Goal: Find specific page/section: Find specific page/section

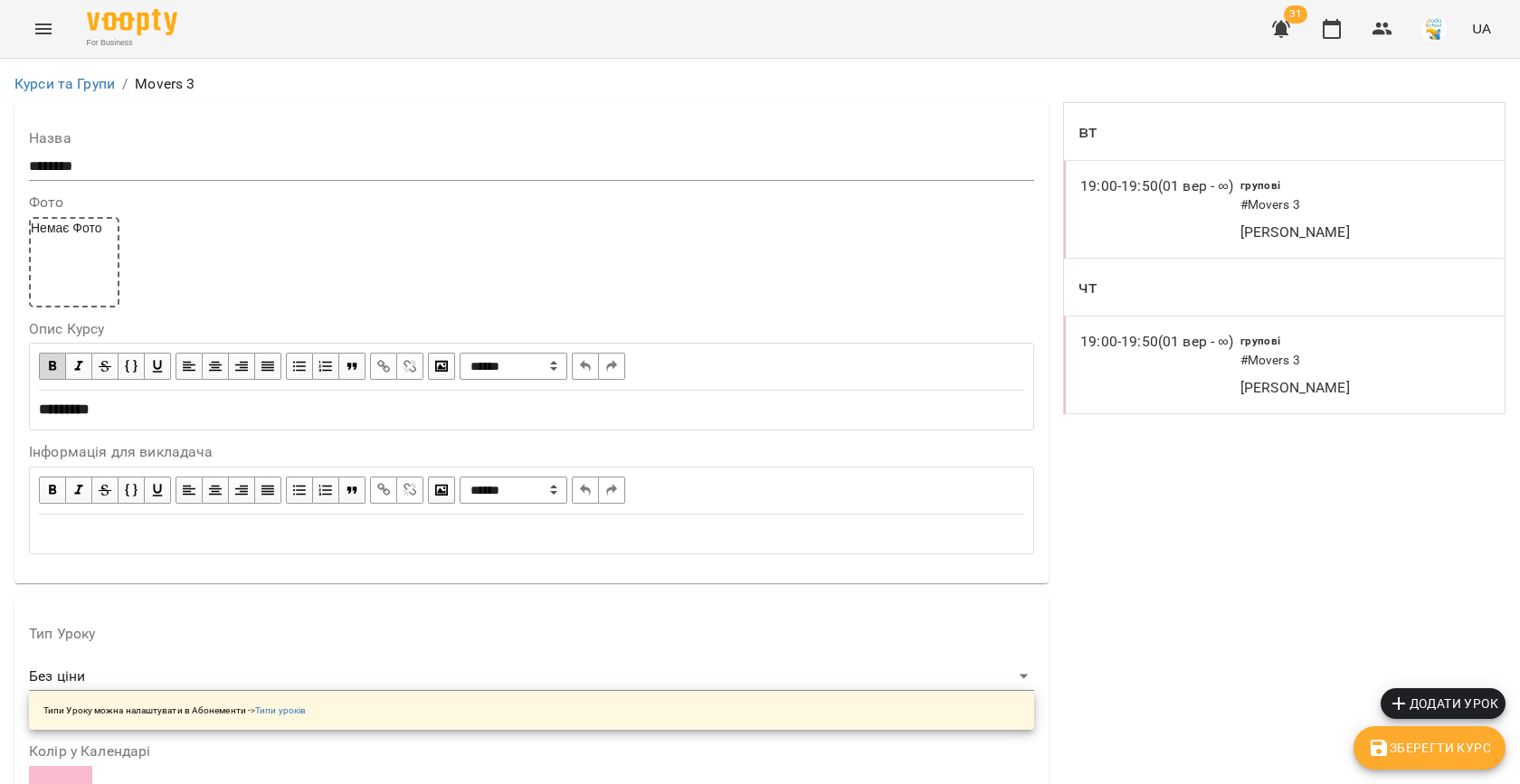
scroll to position [195, 0]
click at [1327, 54] on div "For Business 31 UA" at bounding box center [760, 29] width 1520 height 58
click at [1335, 22] on icon "button" at bounding box center [1332, 29] width 18 height 20
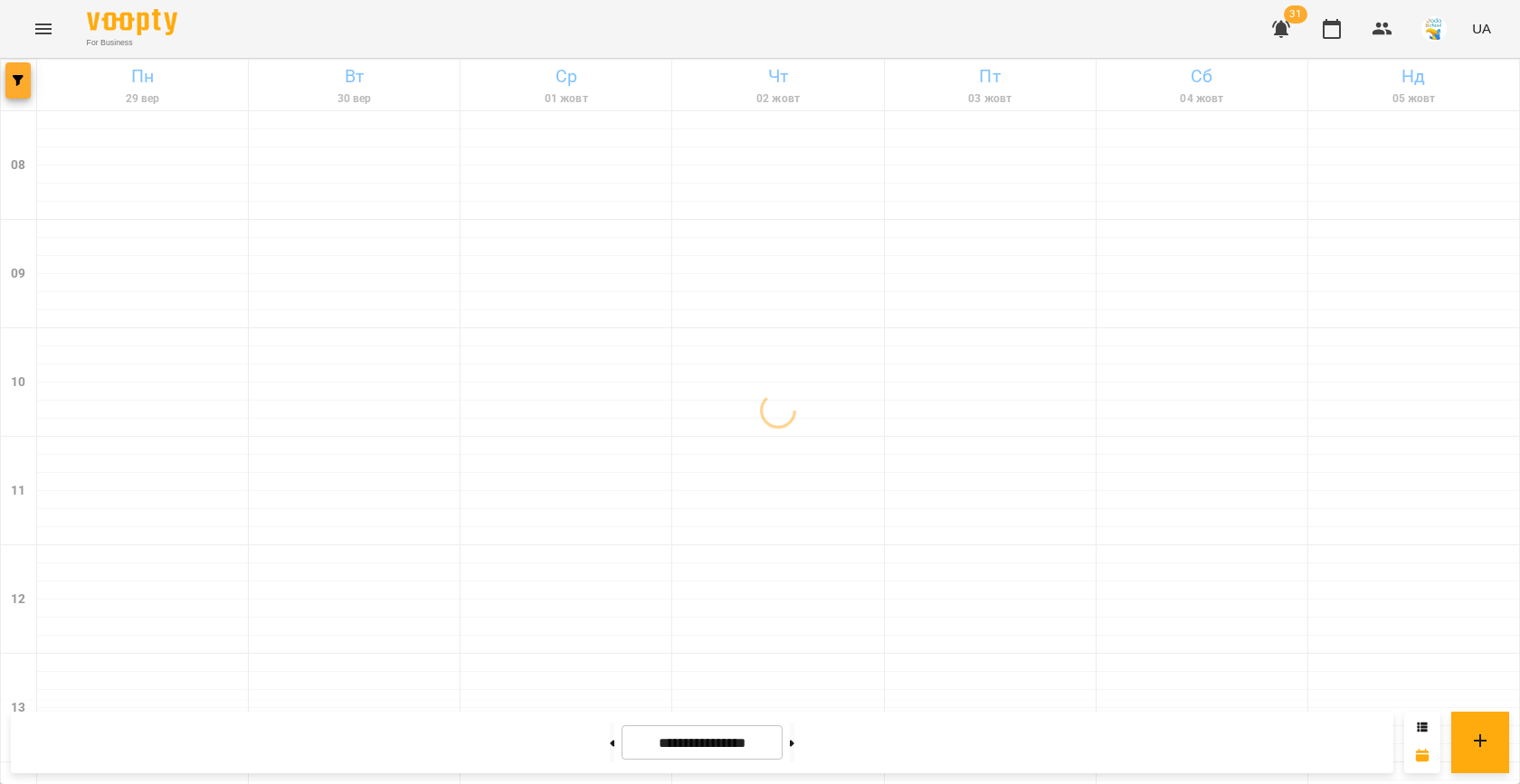
click at [11, 87] on button "button" at bounding box center [17, 80] width 25 height 36
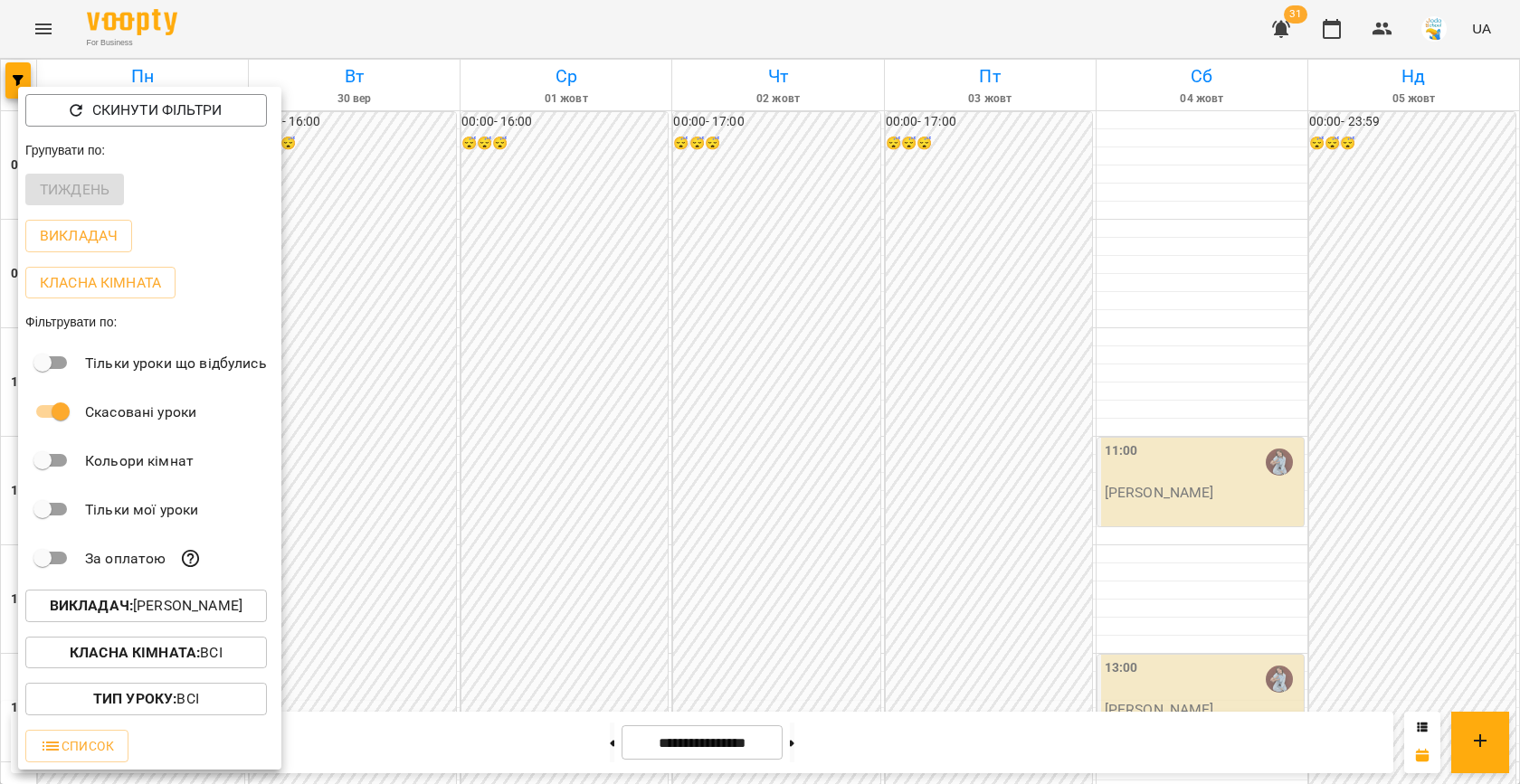
click at [151, 612] on p "Викладач : [PERSON_NAME]" at bounding box center [146, 606] width 193 height 22
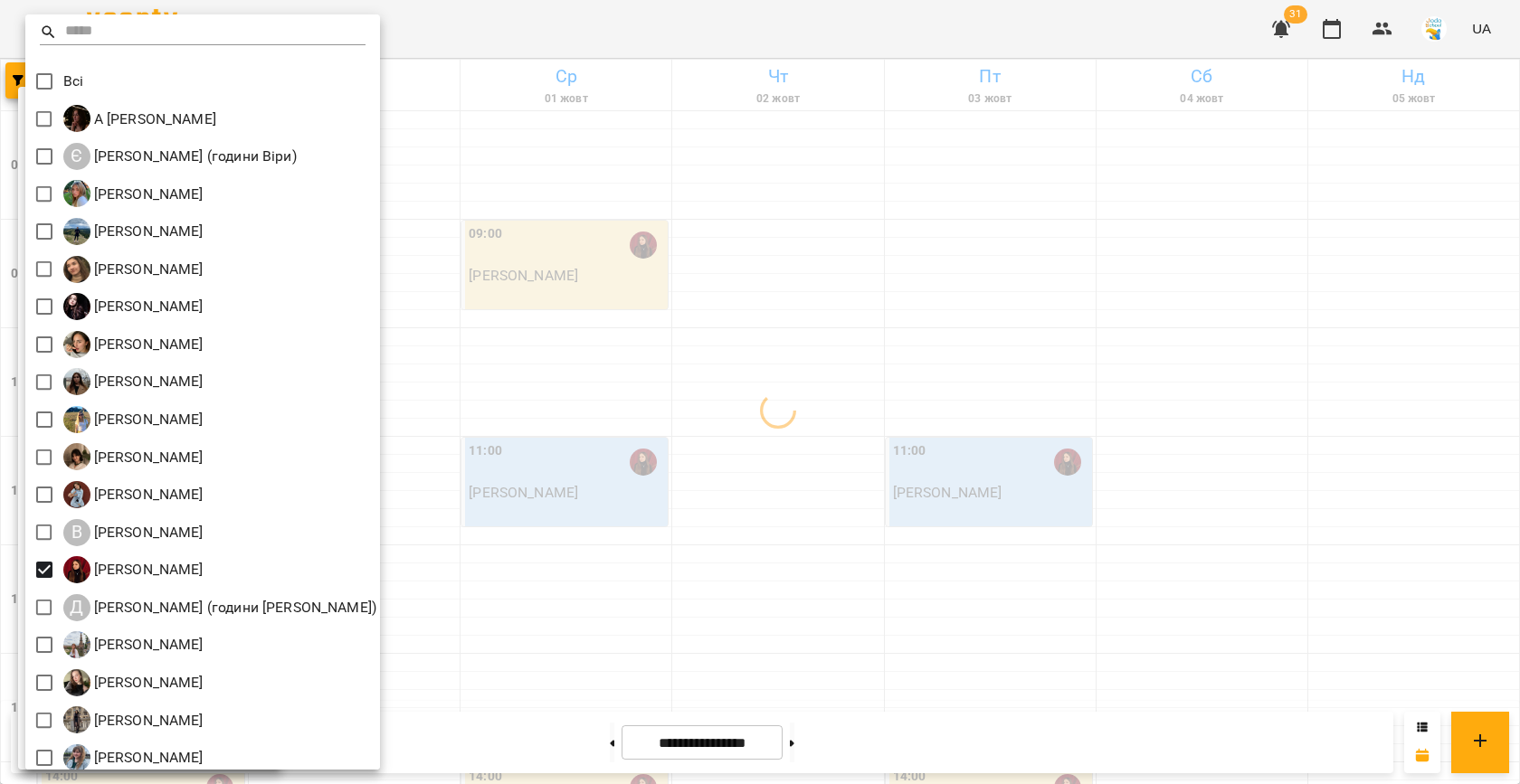
click at [705, 432] on div at bounding box center [760, 392] width 1520 height 784
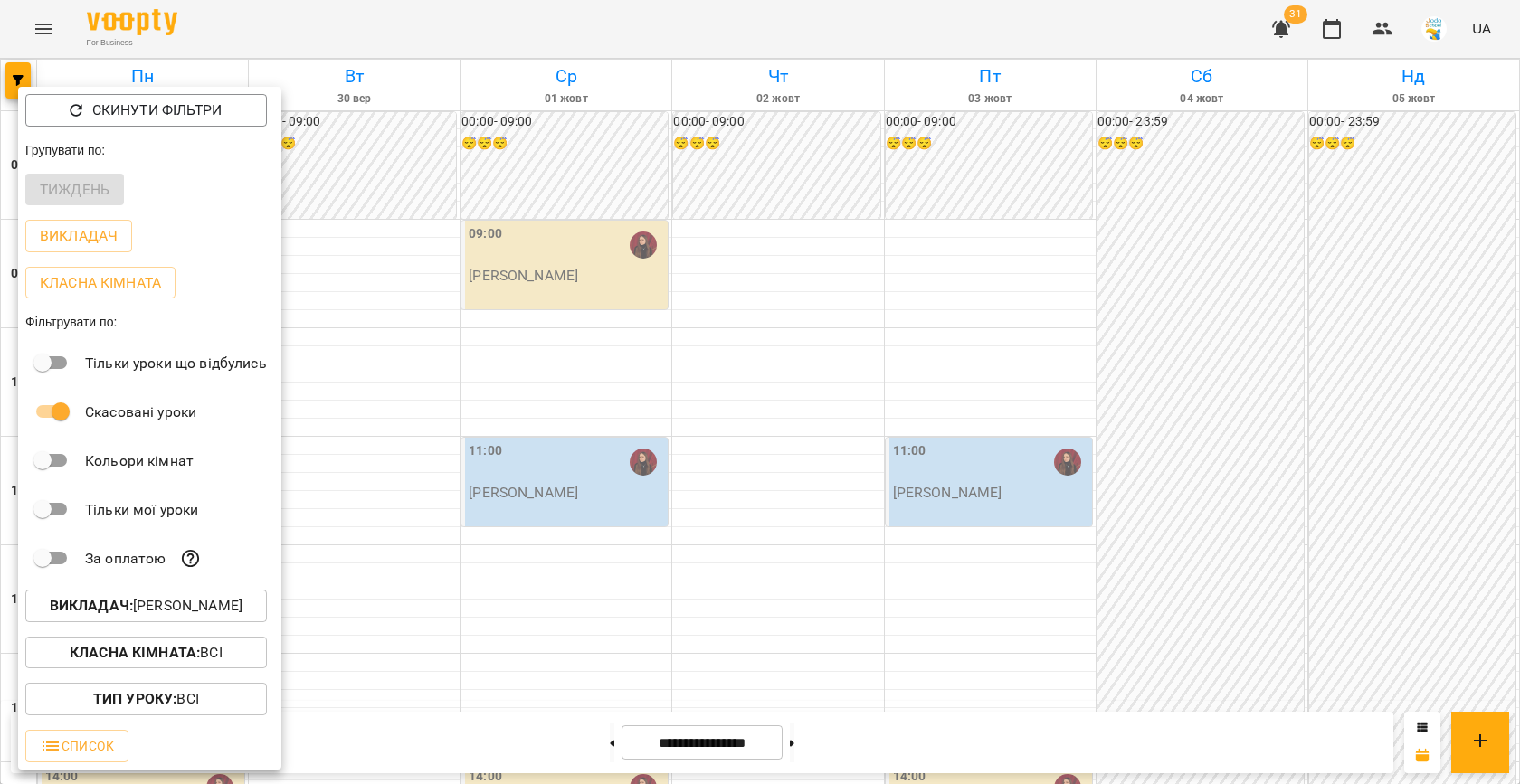
click at [705, 432] on div at bounding box center [760, 392] width 1520 height 784
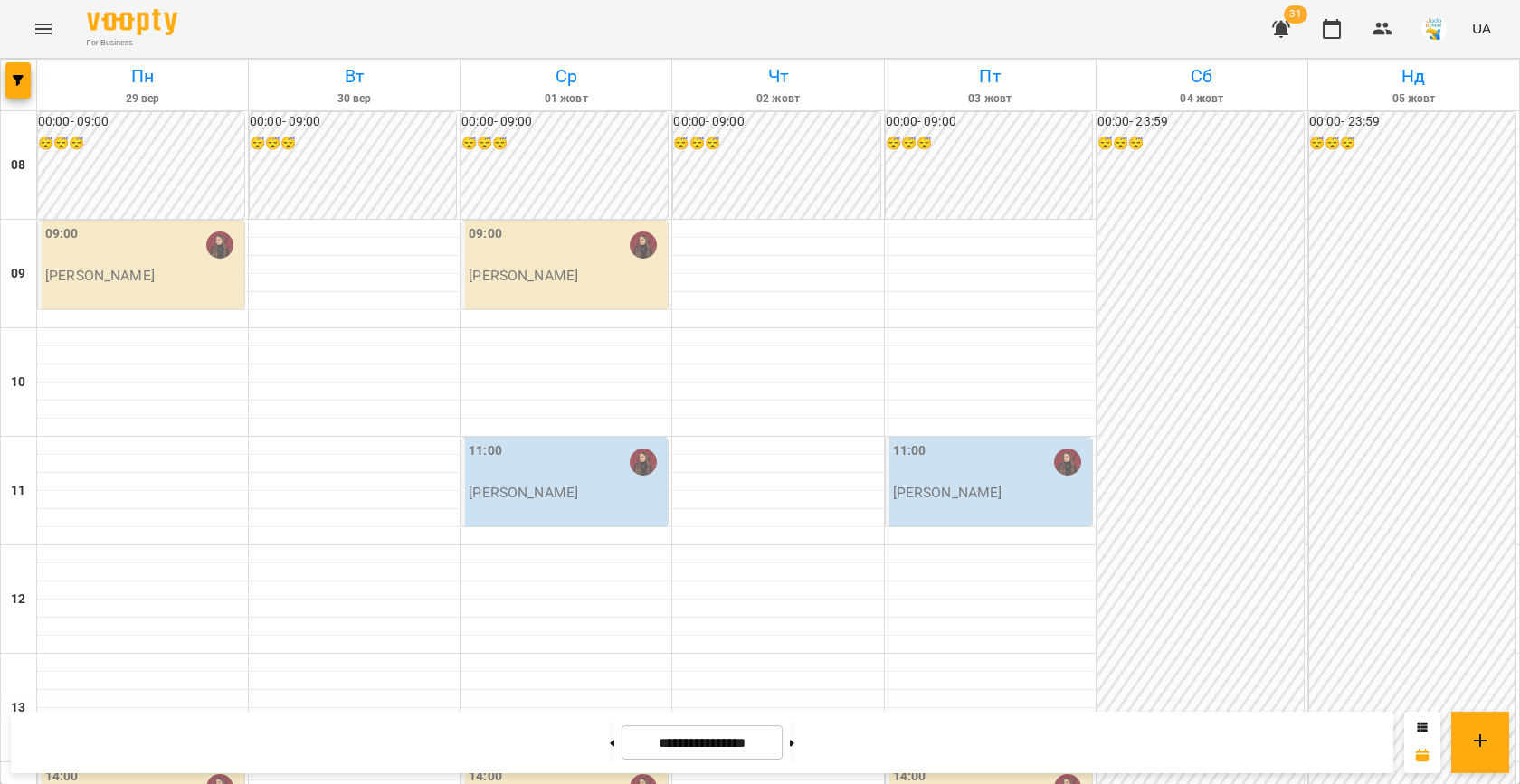
scroll to position [602, 0]
click at [14, 78] on icon "button" at bounding box center [18, 80] width 11 height 11
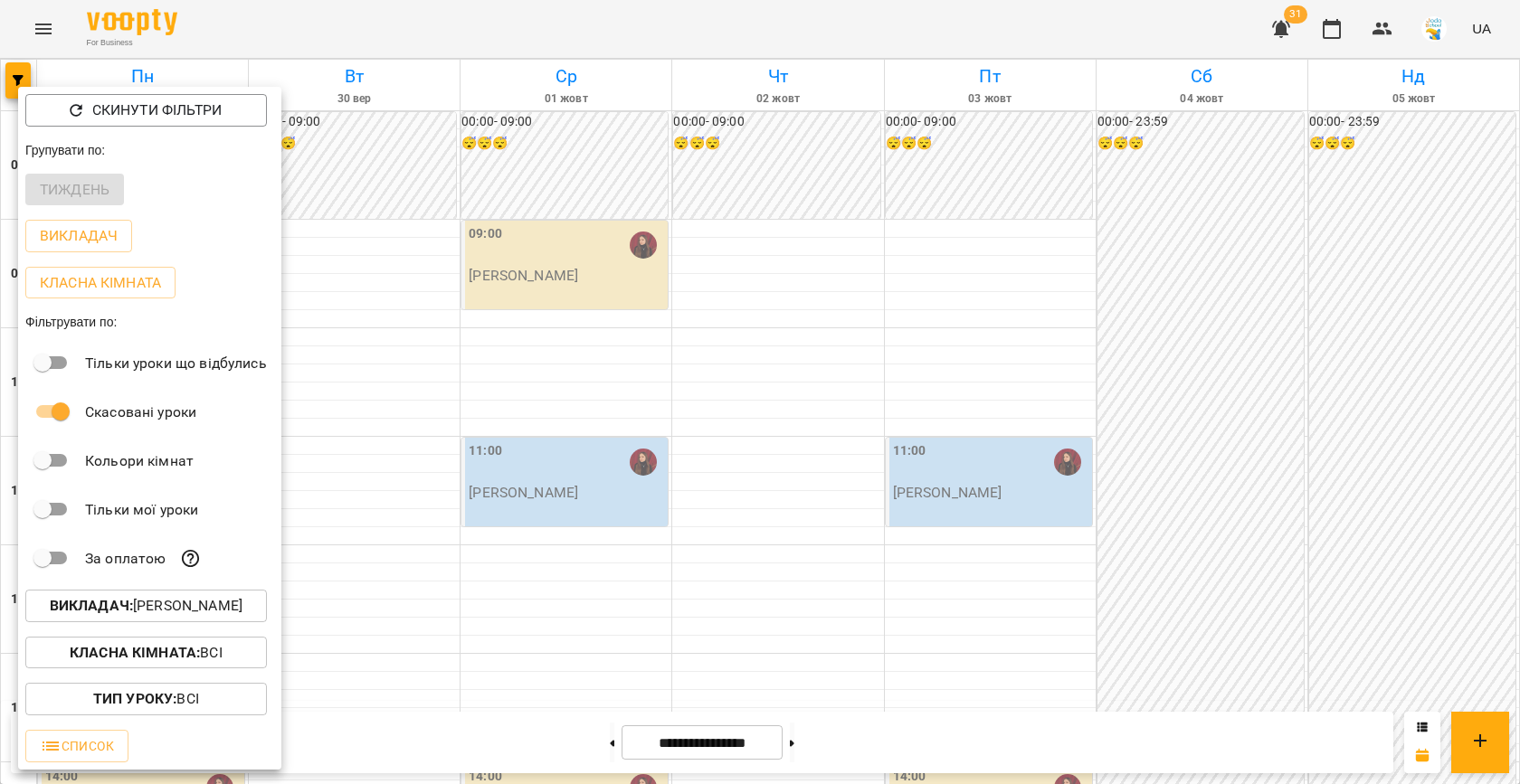
click at [165, 600] on p "Викладач : [PERSON_NAME]" at bounding box center [146, 606] width 193 height 22
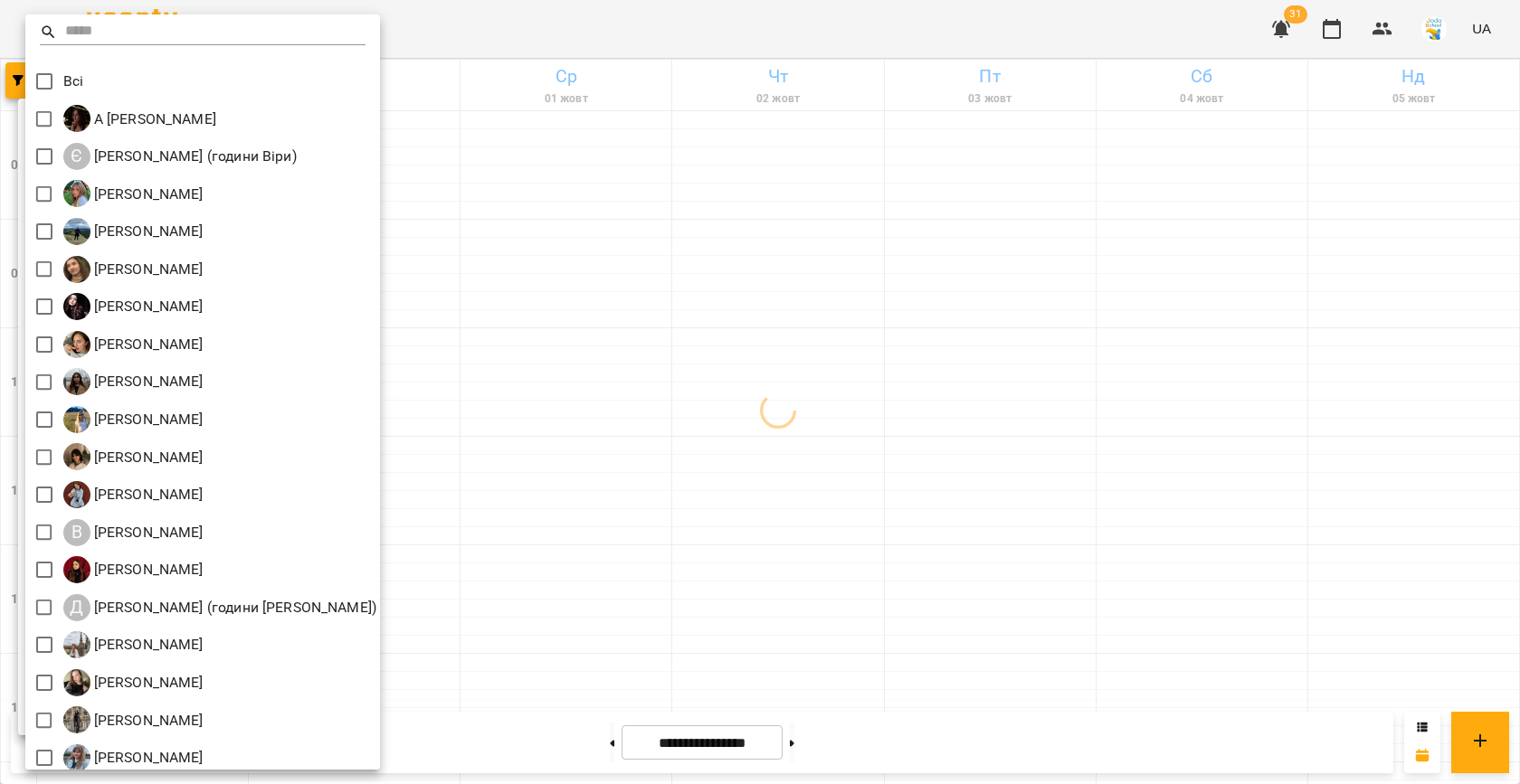
scroll to position [84, 0]
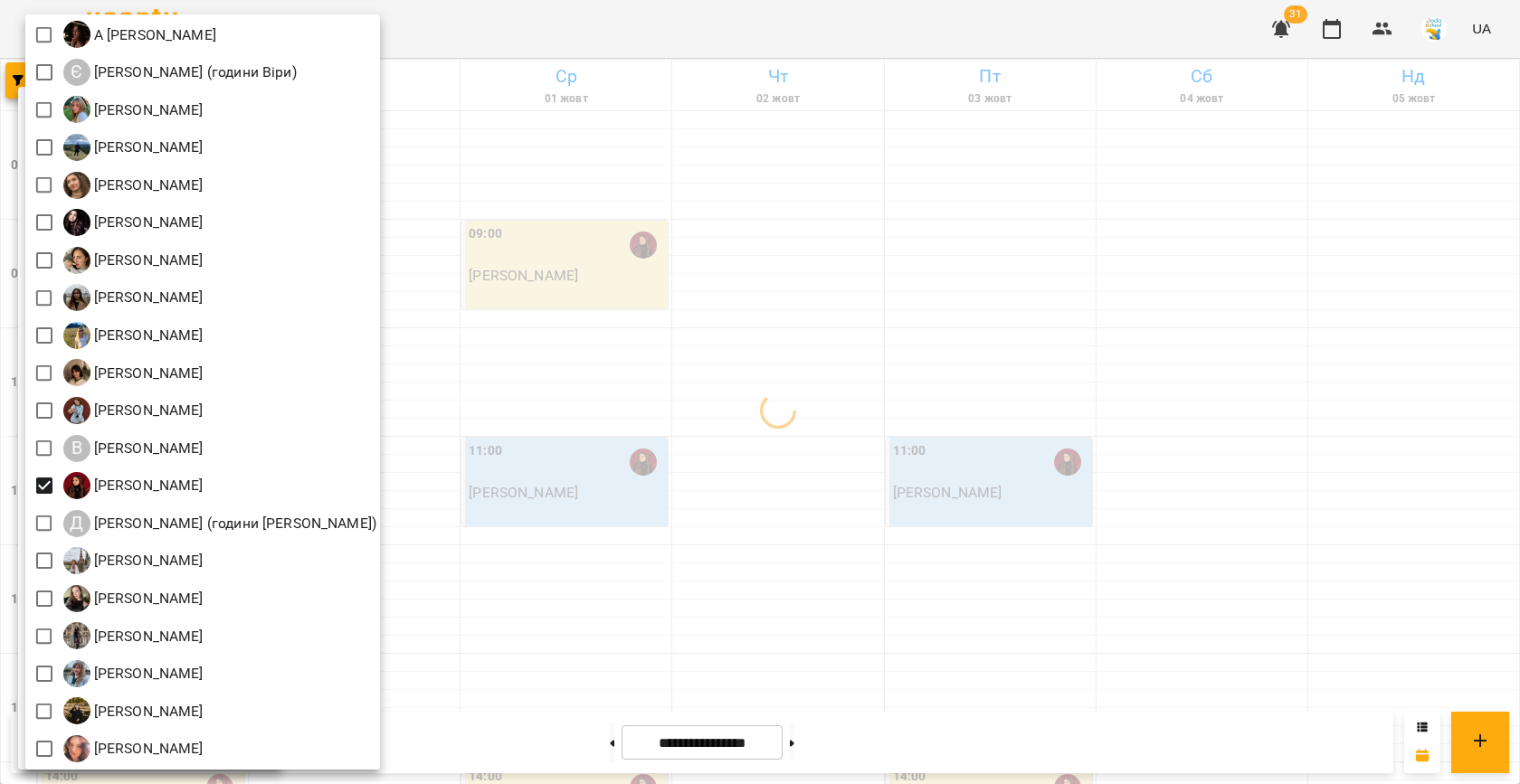
click at [765, 296] on div at bounding box center [760, 392] width 1520 height 784
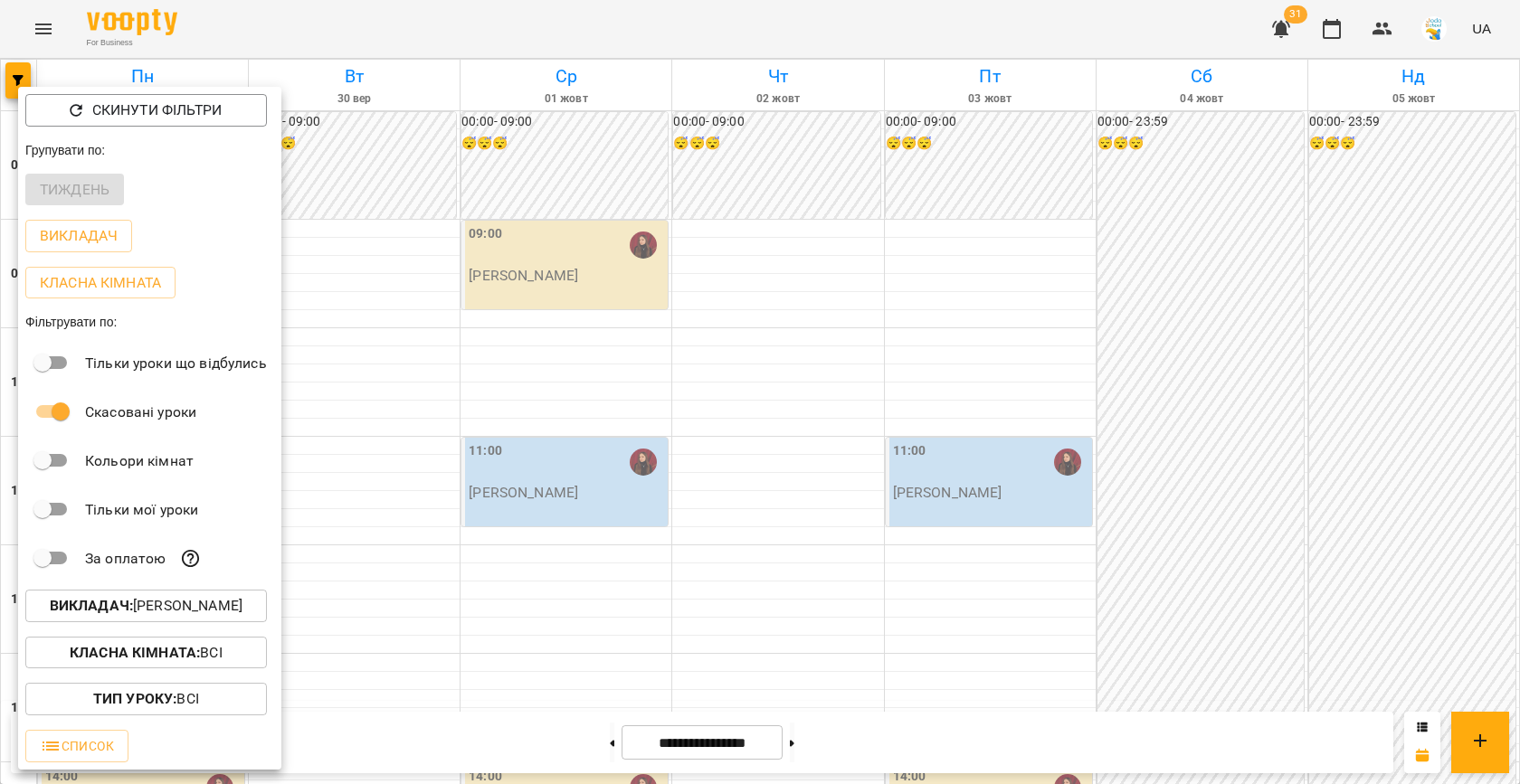
click at [858, 298] on div at bounding box center [760, 392] width 1520 height 784
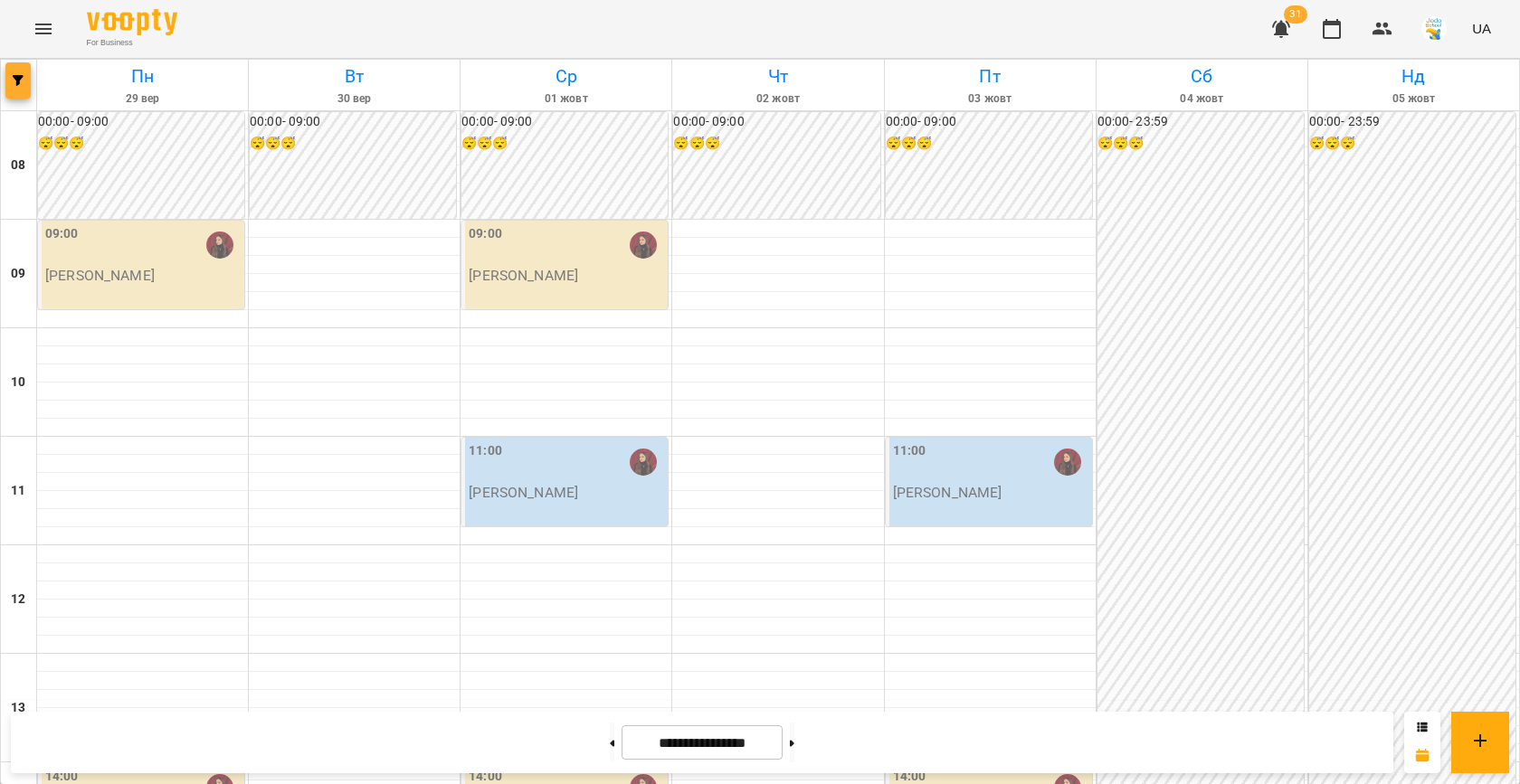
click at [19, 81] on icon "button" at bounding box center [18, 80] width 11 height 11
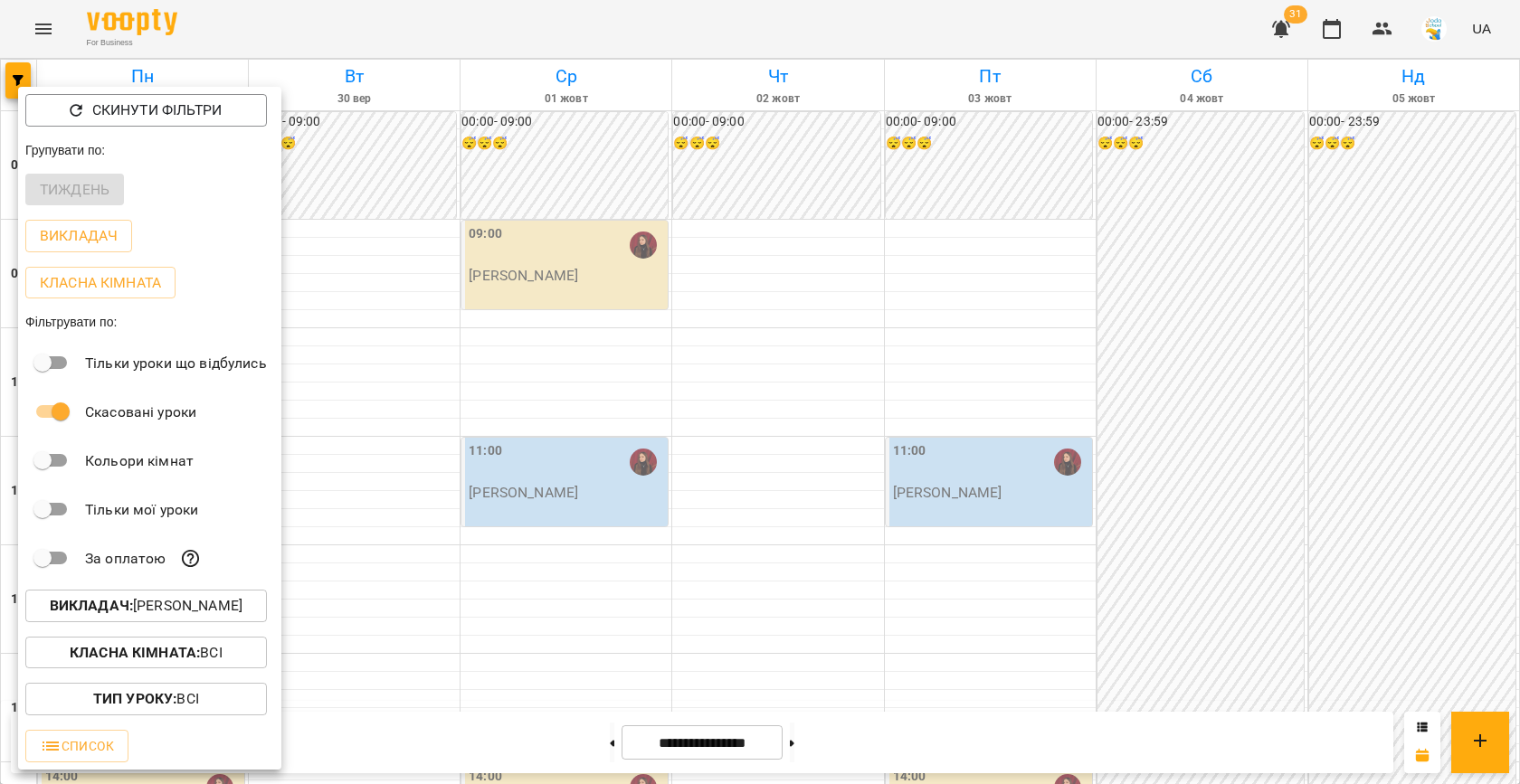
click at [183, 603] on p "Викладач : [PERSON_NAME]" at bounding box center [146, 606] width 193 height 22
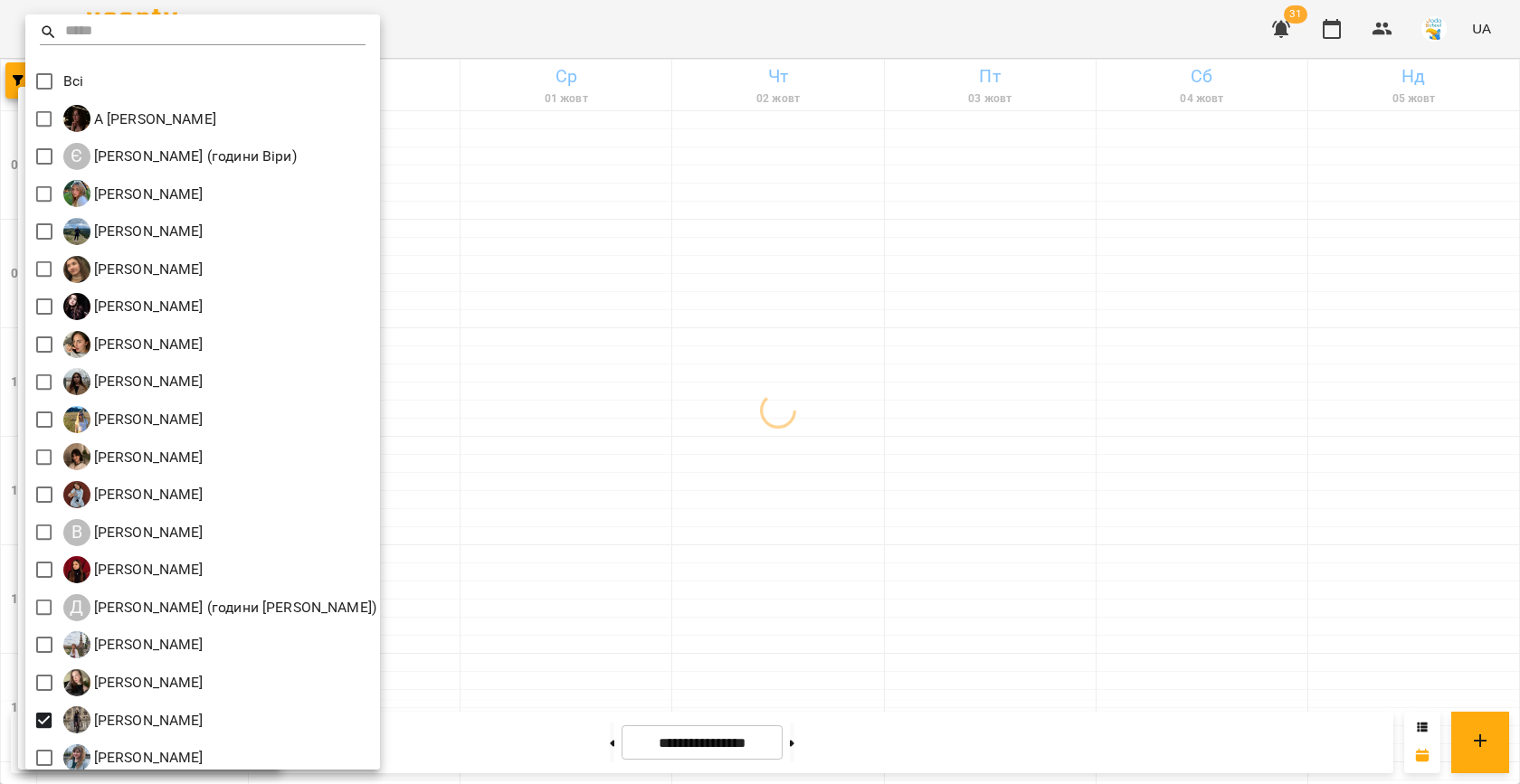
click at [739, 313] on div at bounding box center [760, 392] width 1520 height 784
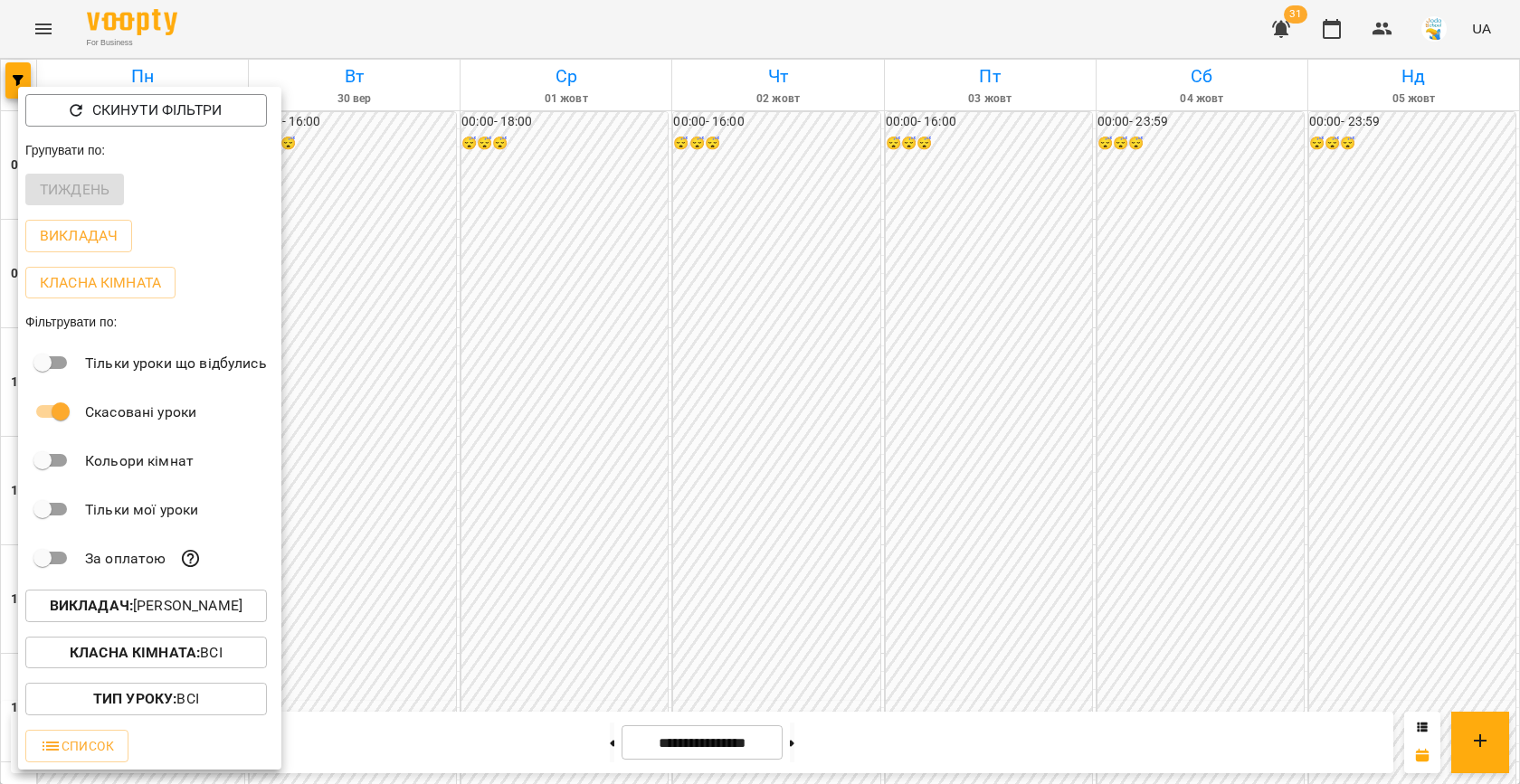
click at [576, 425] on div at bounding box center [760, 392] width 1520 height 784
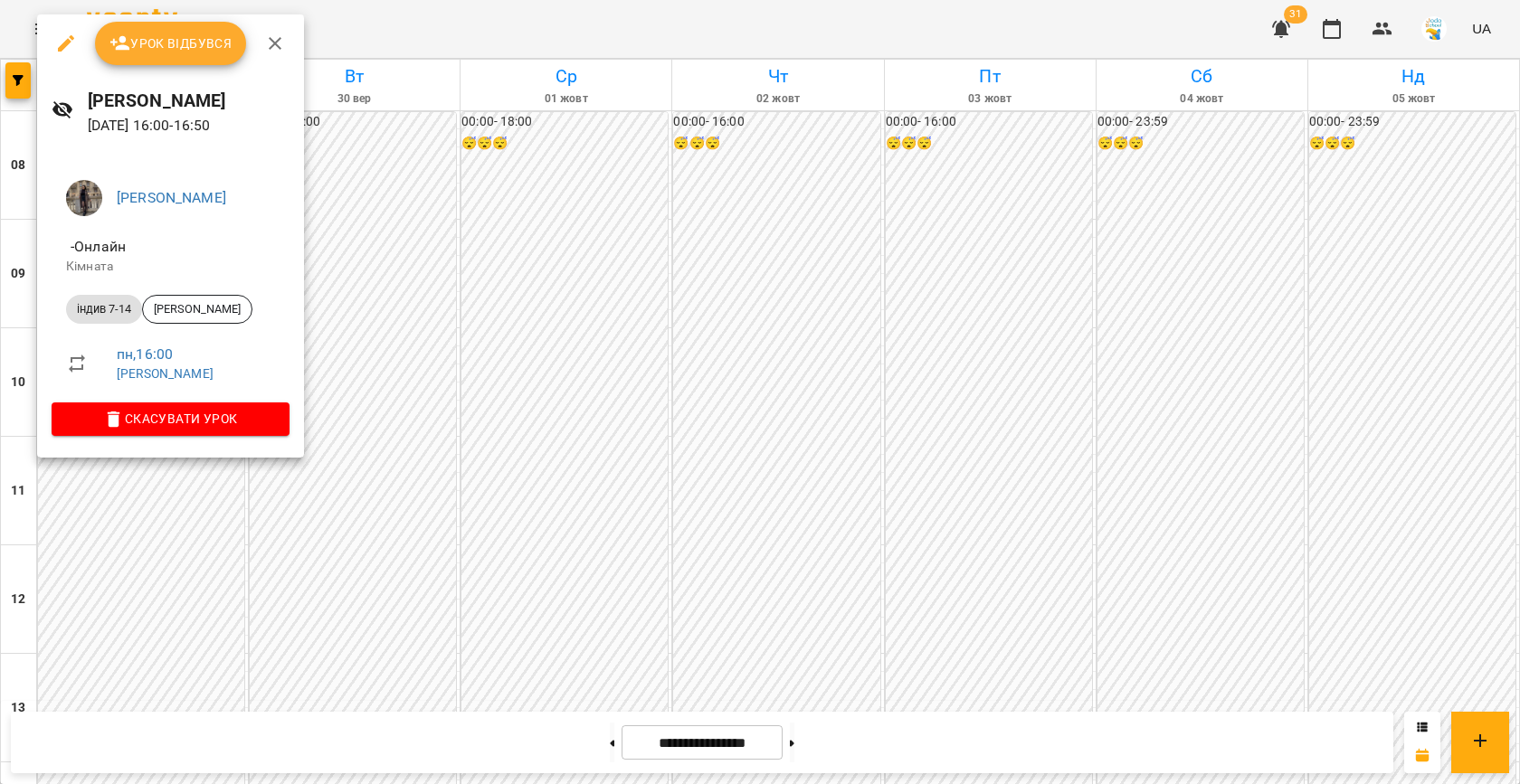
click at [380, 420] on div at bounding box center [760, 392] width 1520 height 784
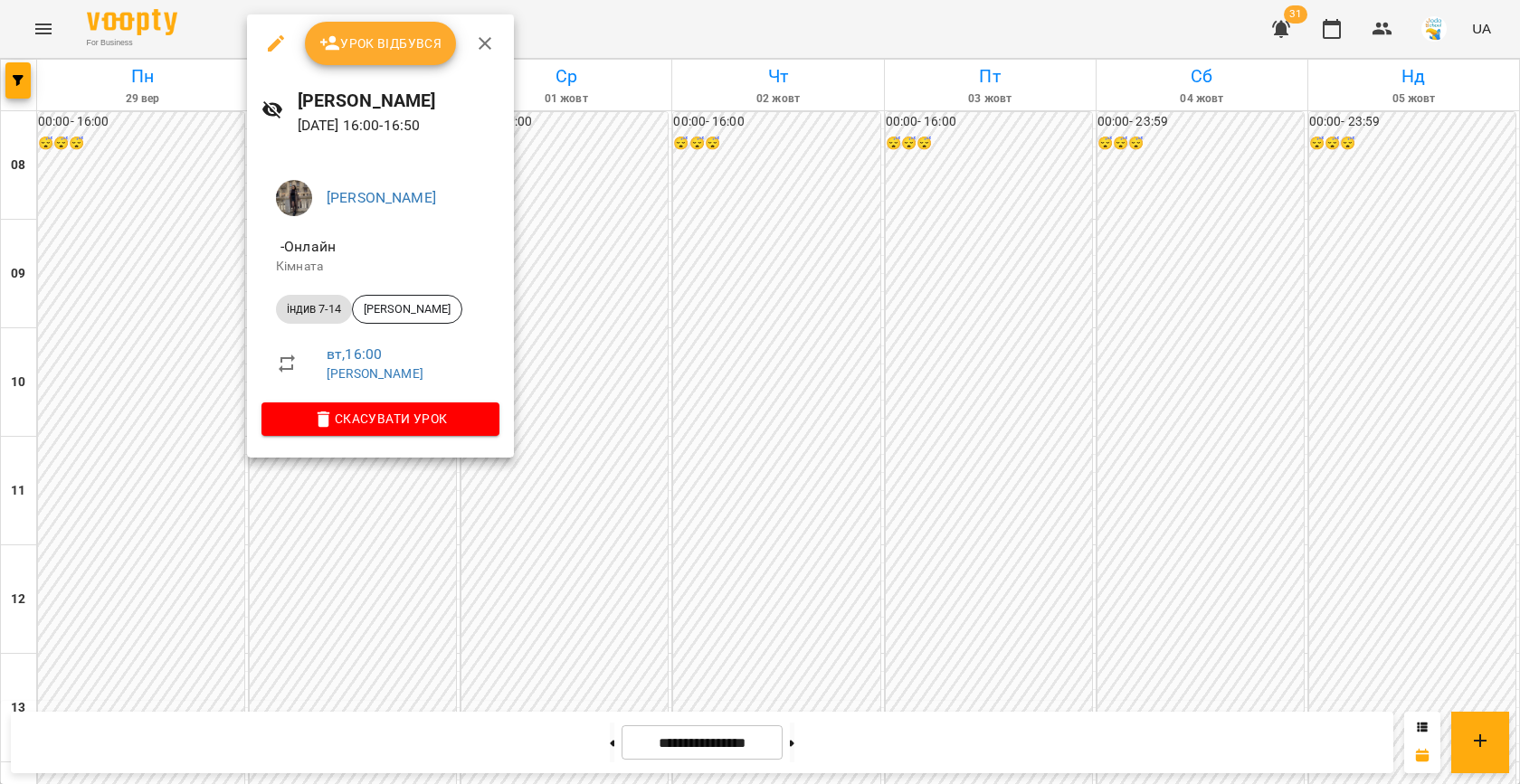
click at [775, 377] on div at bounding box center [760, 392] width 1520 height 784
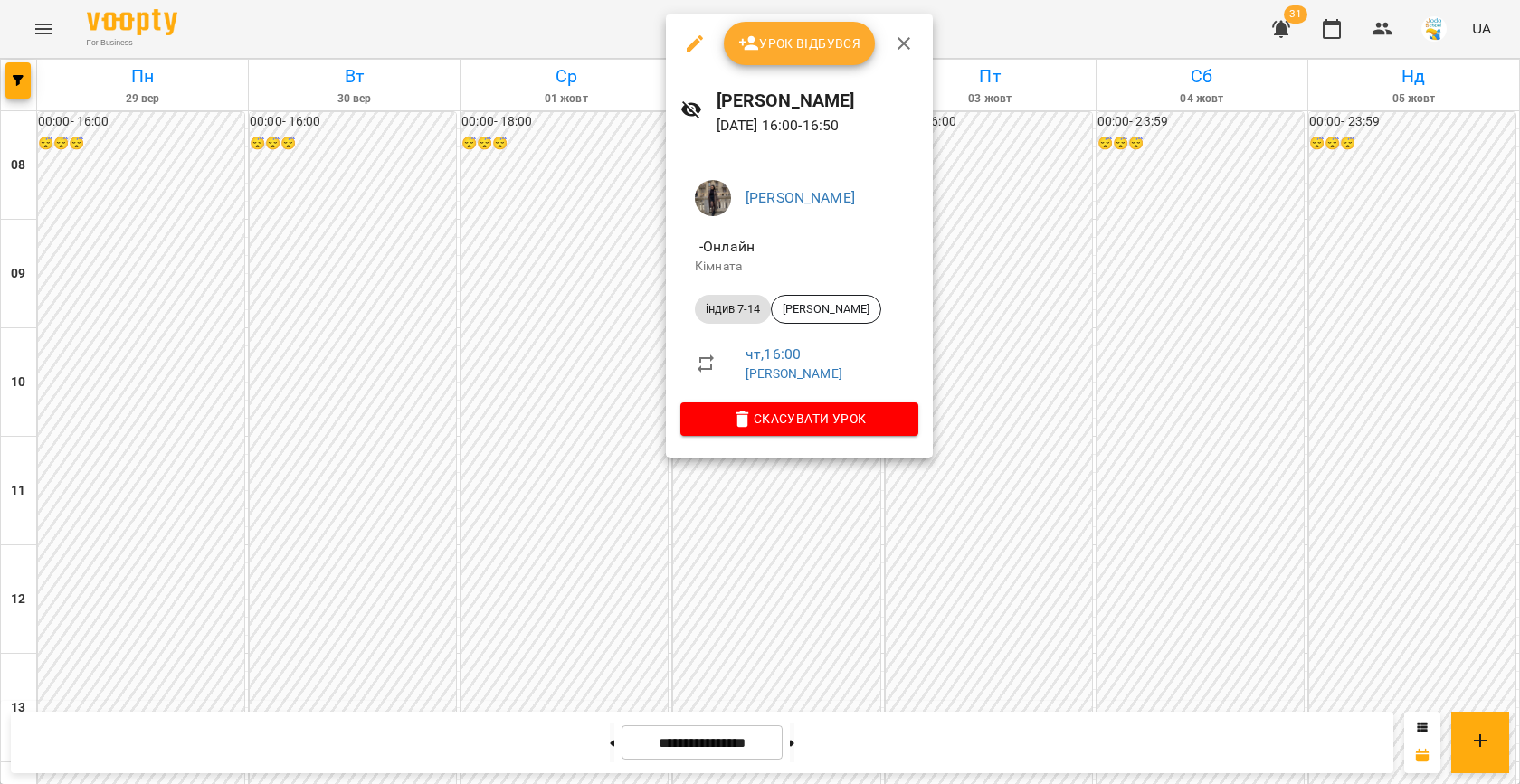
click at [1036, 416] on div at bounding box center [760, 392] width 1520 height 784
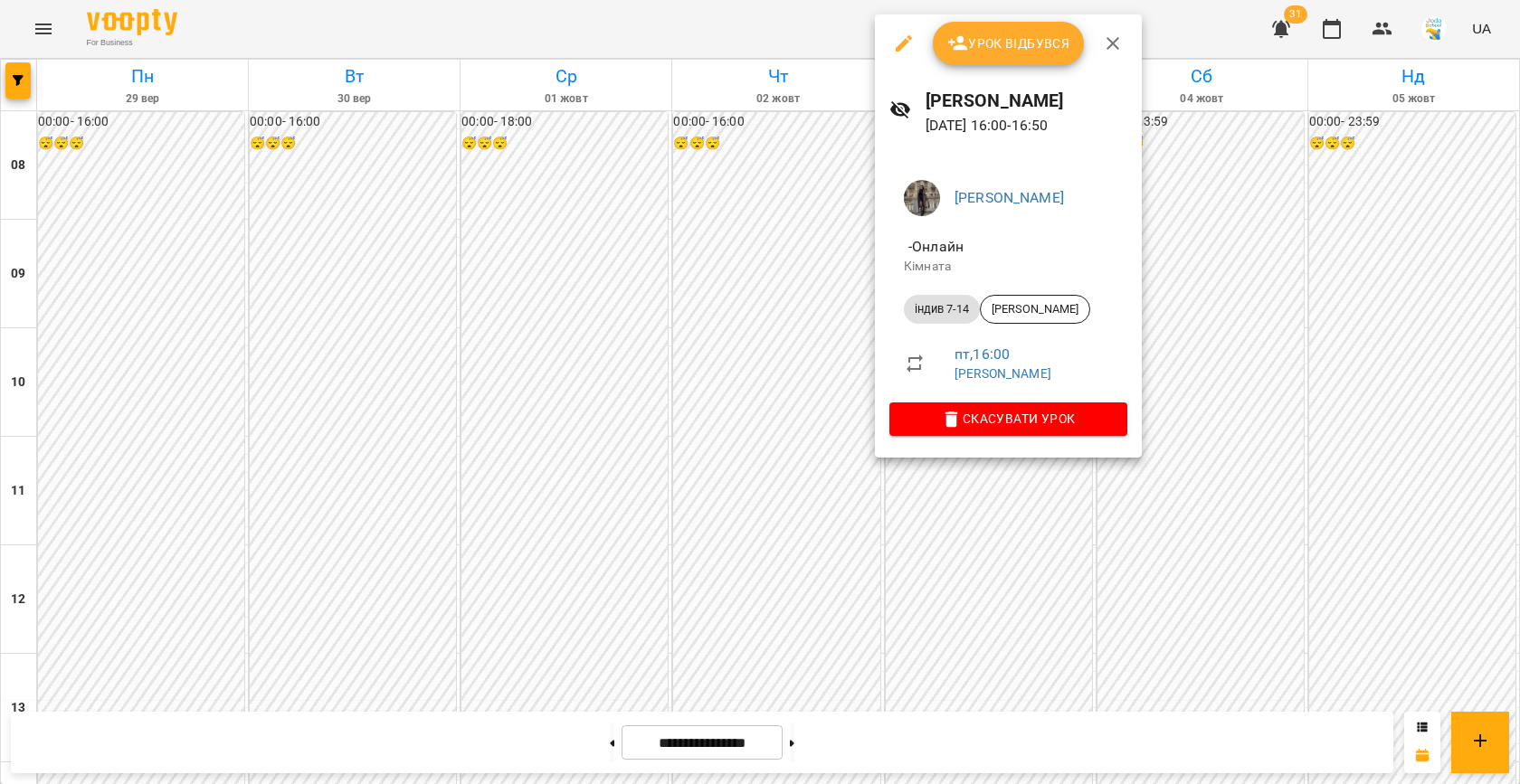
click at [781, 401] on div at bounding box center [760, 392] width 1520 height 784
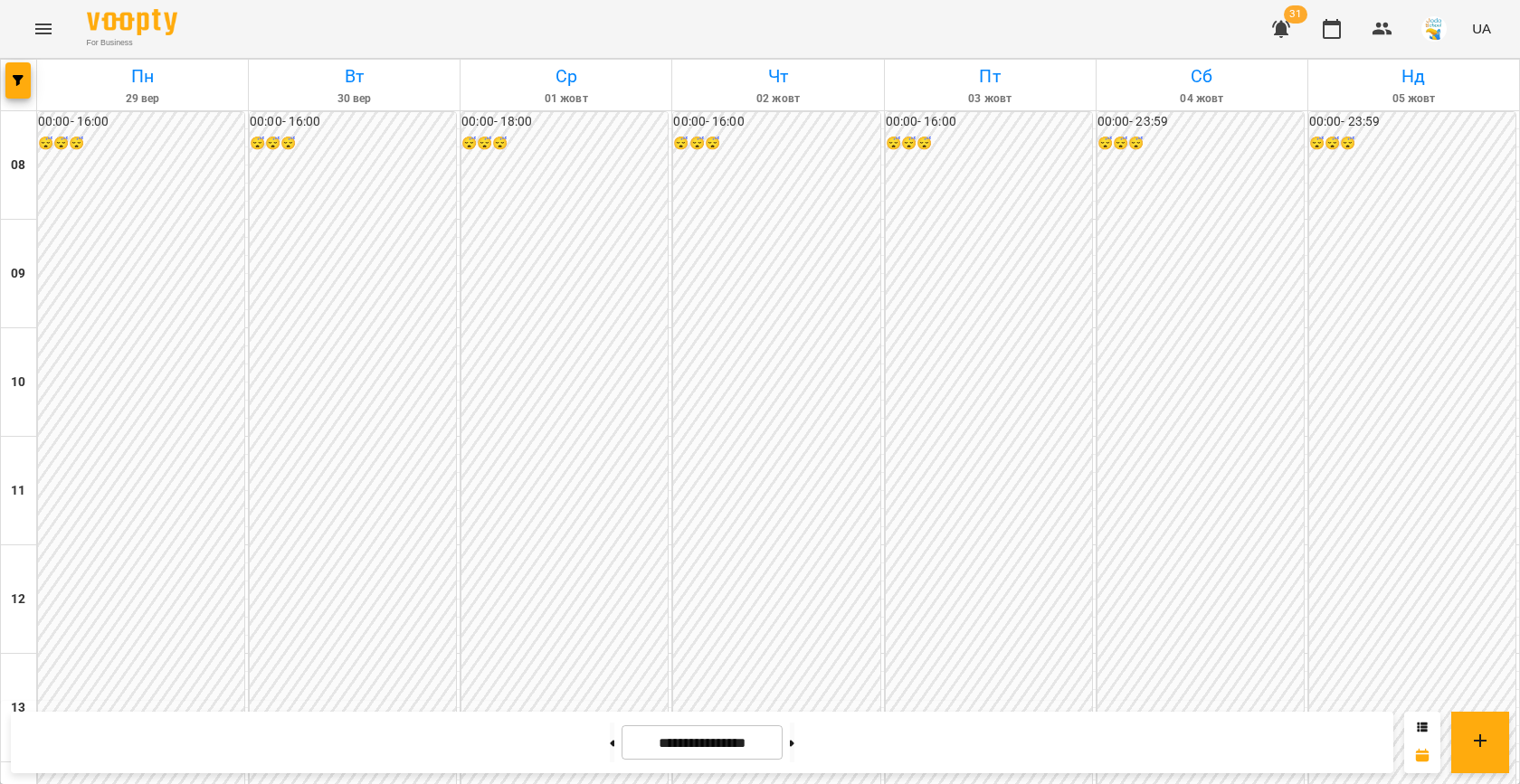
scroll to position [794, 0]
click at [12, 90] on button "button" at bounding box center [17, 80] width 25 height 36
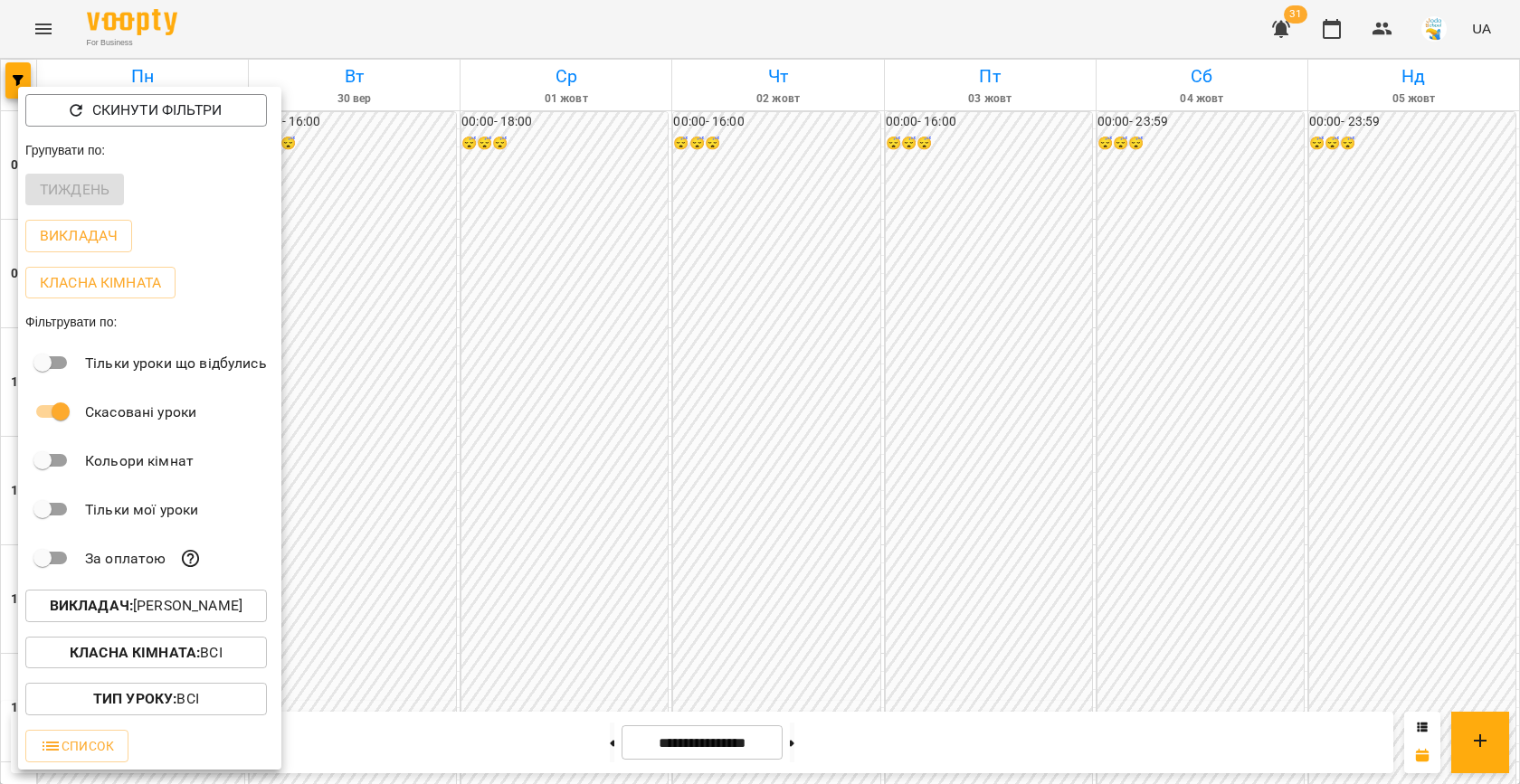
click at [140, 605] on p "Викладач : [PERSON_NAME]" at bounding box center [146, 606] width 193 height 22
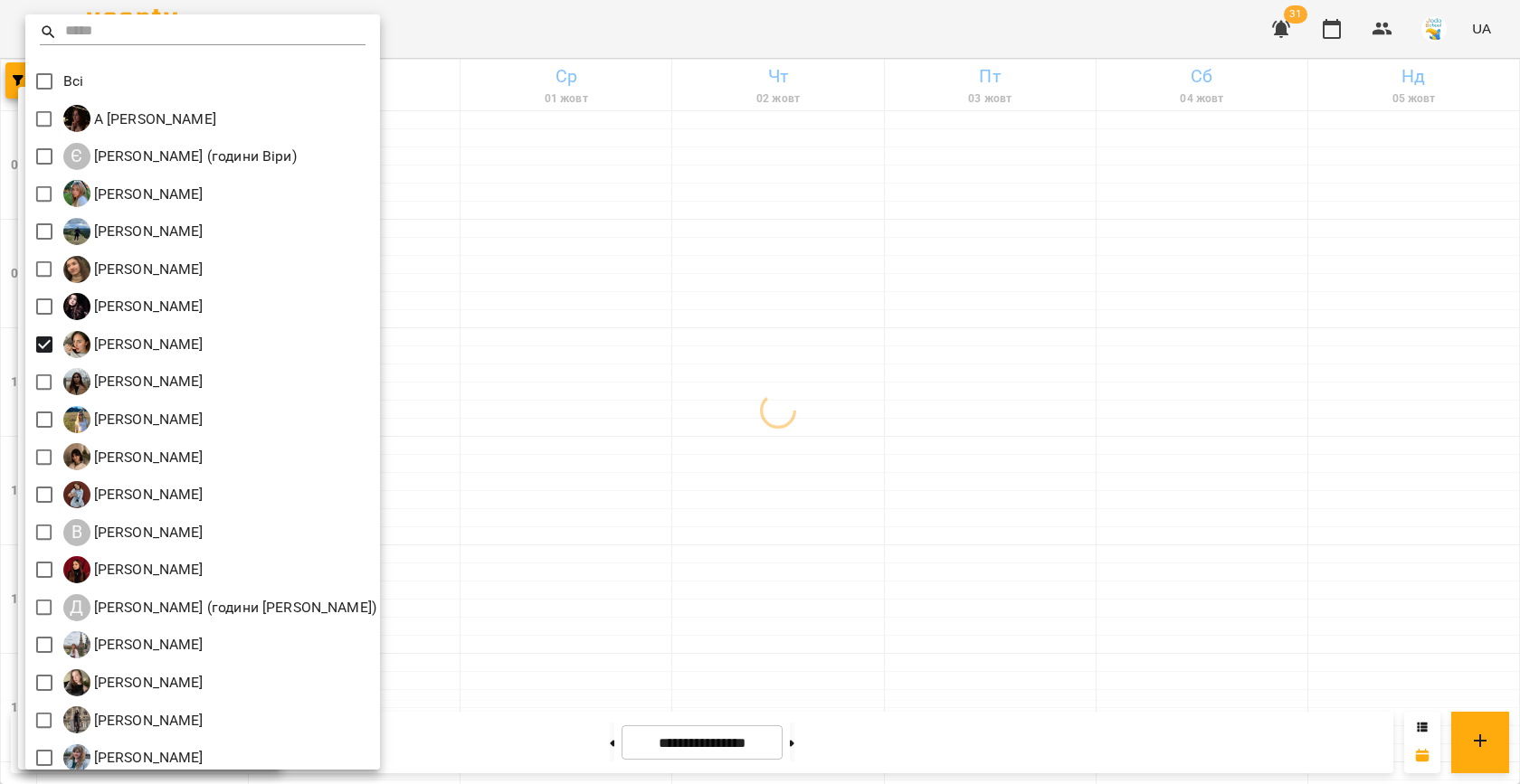
click at [879, 362] on div at bounding box center [760, 392] width 1520 height 784
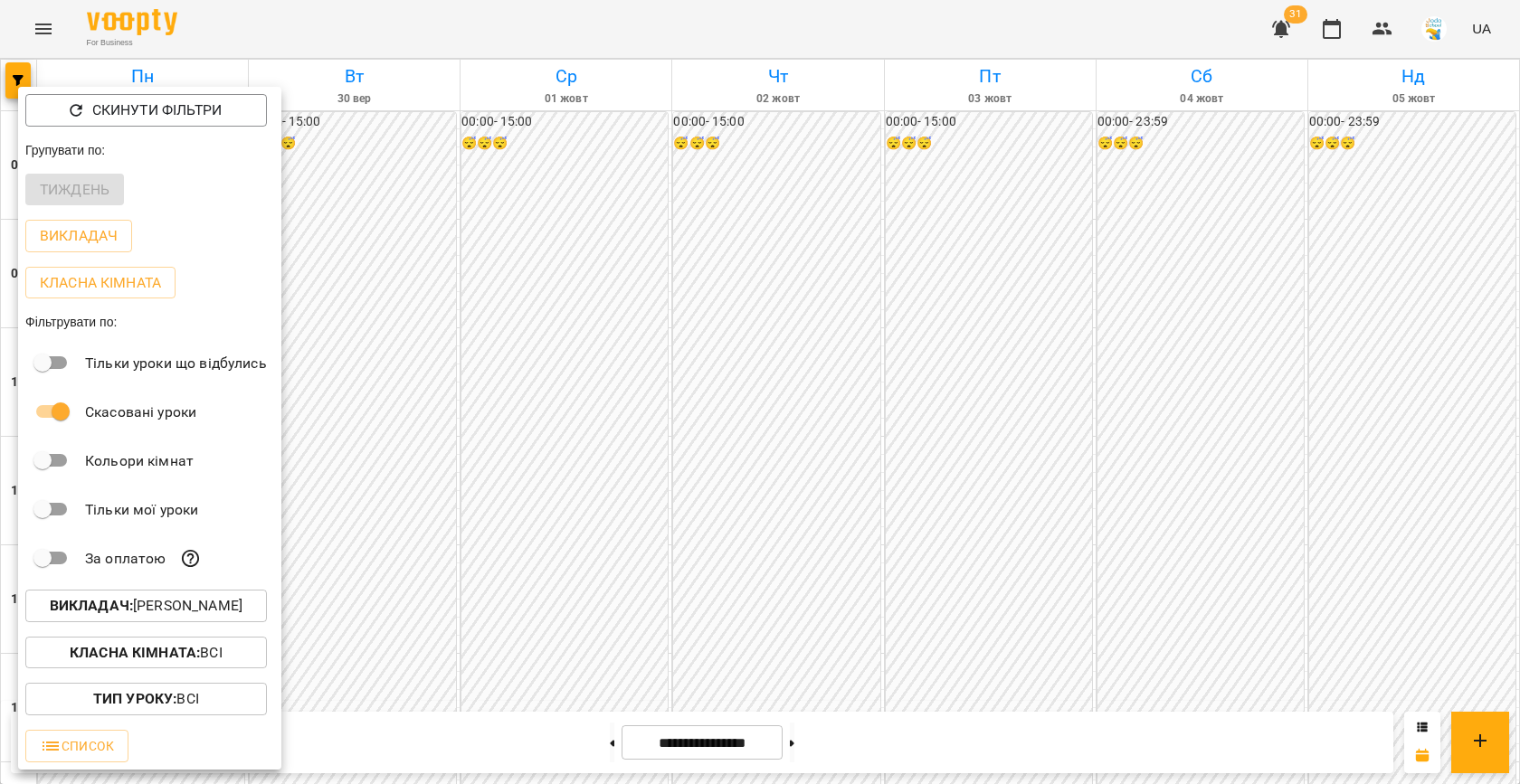
click at [730, 406] on div at bounding box center [760, 392] width 1520 height 784
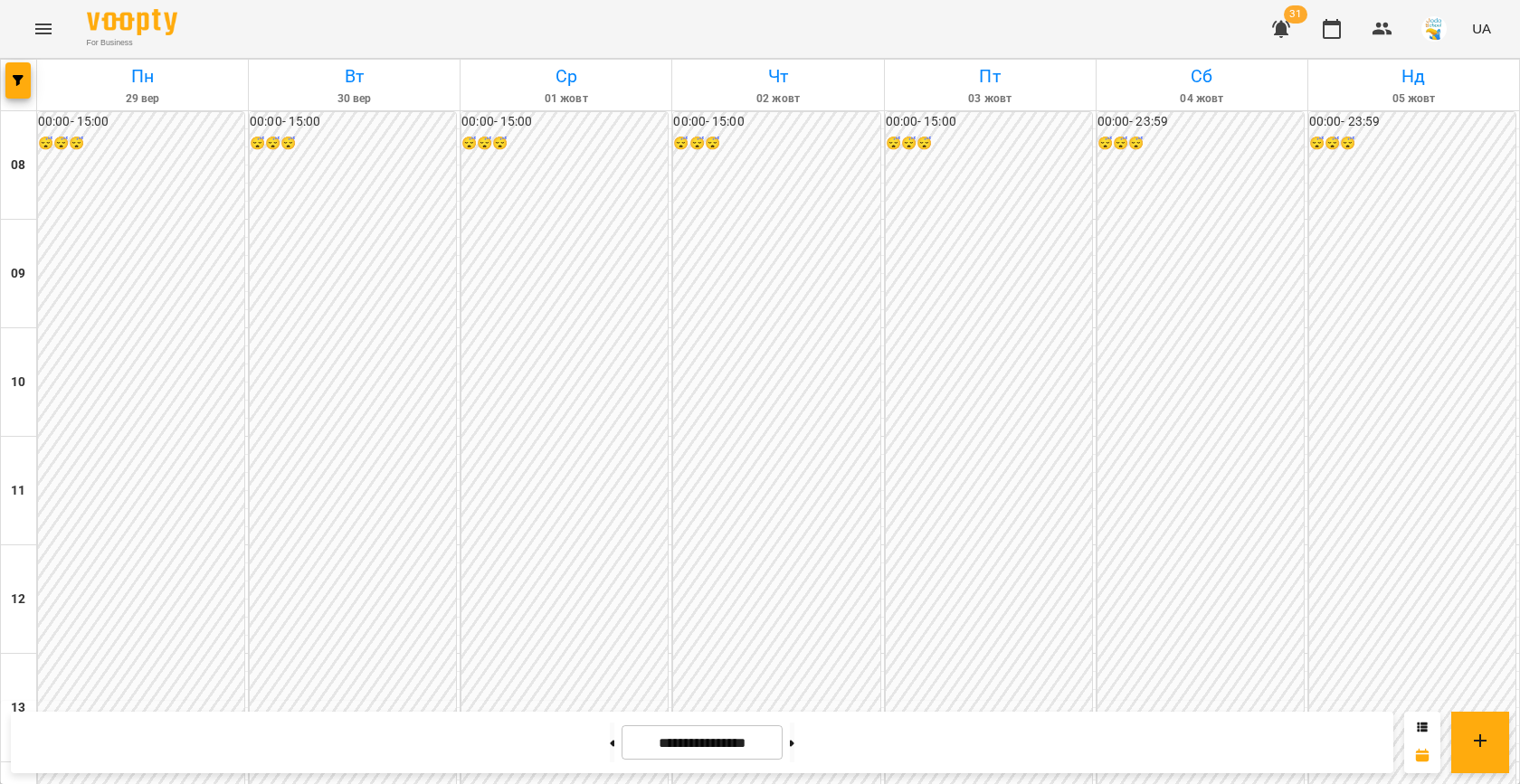
scroll to position [776, 0]
click at [15, 80] on icon "button" at bounding box center [18, 80] width 11 height 11
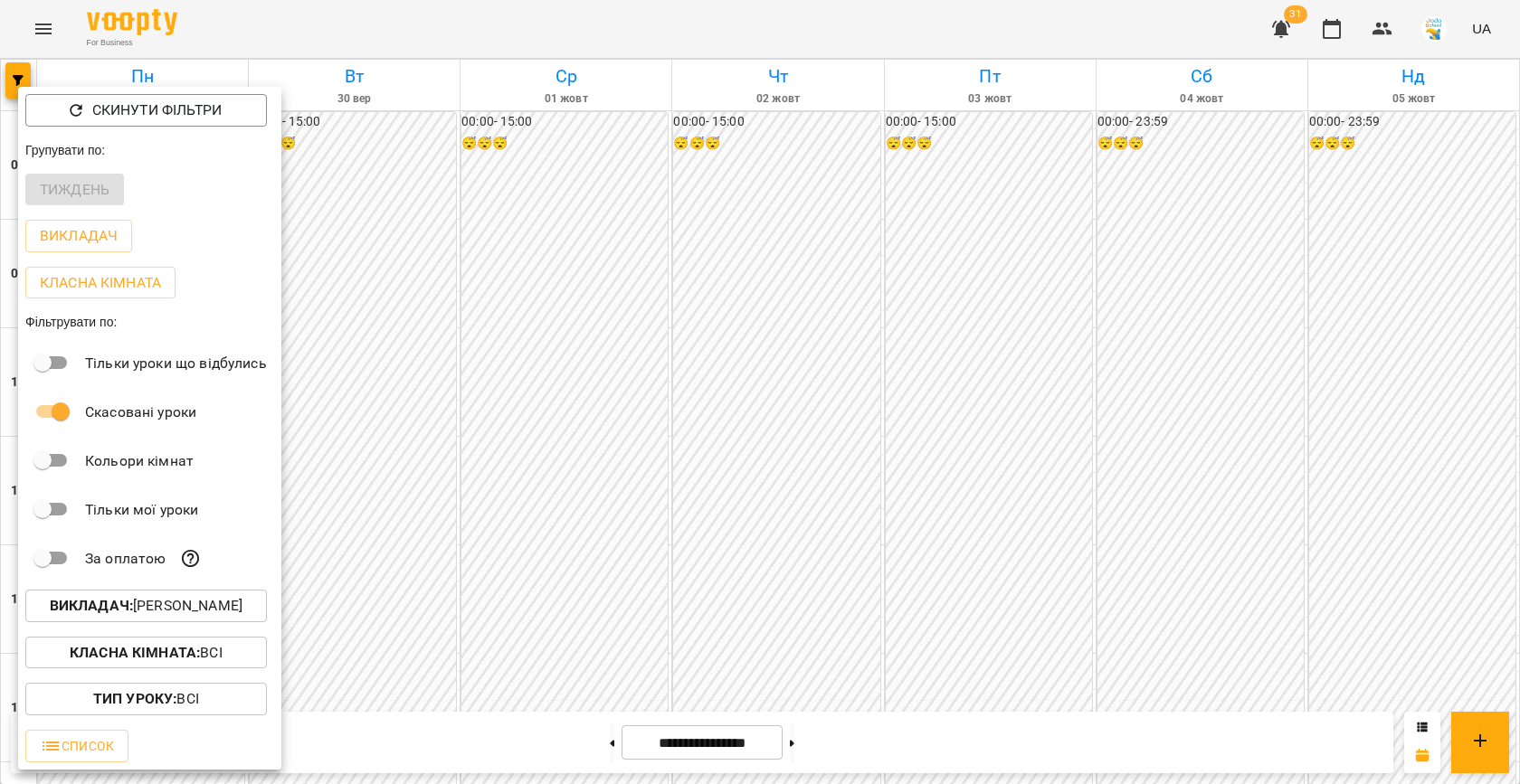
click at [138, 615] on p "Викладач : [PERSON_NAME]" at bounding box center [146, 606] width 193 height 22
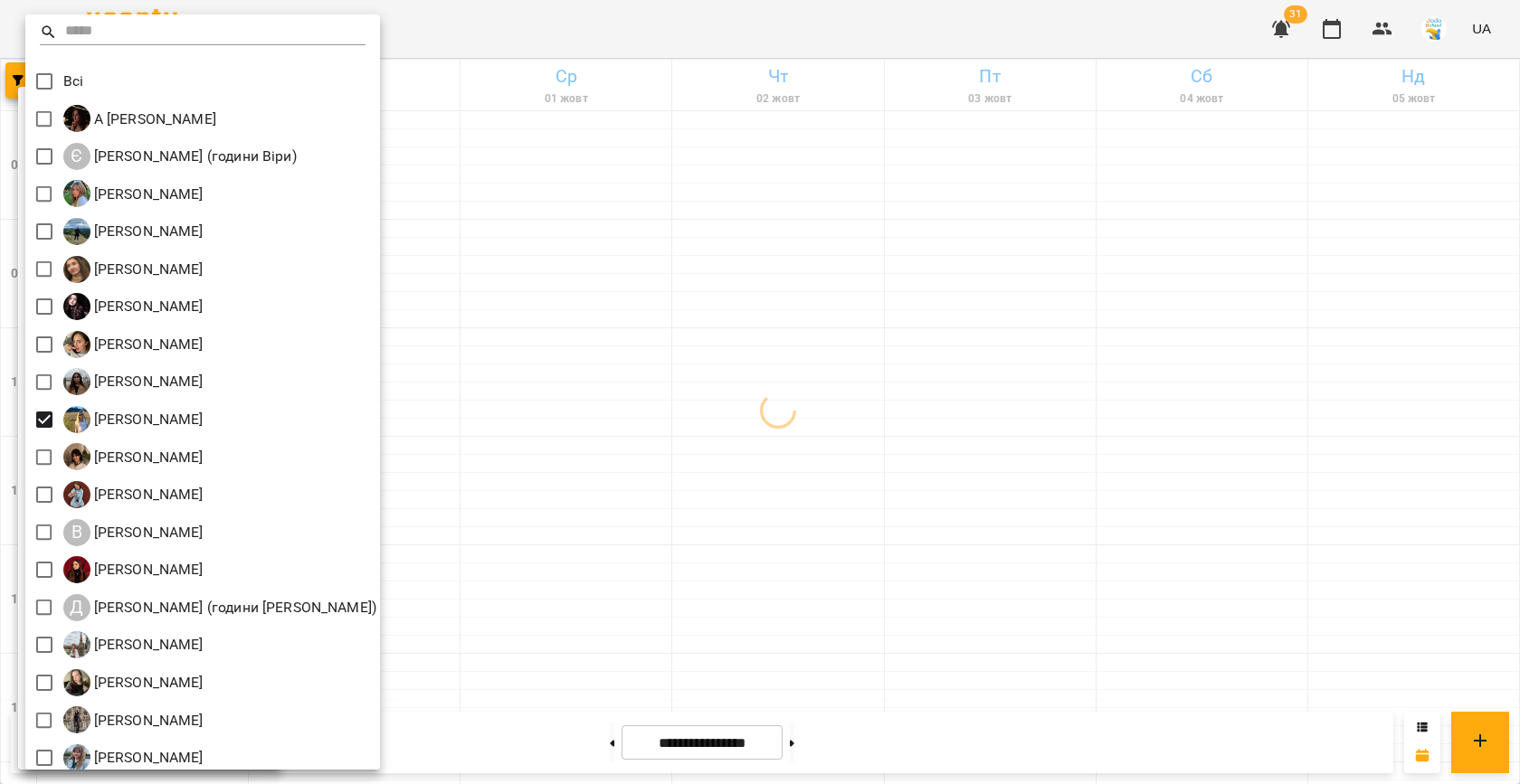
click at [773, 355] on div at bounding box center [760, 392] width 1520 height 784
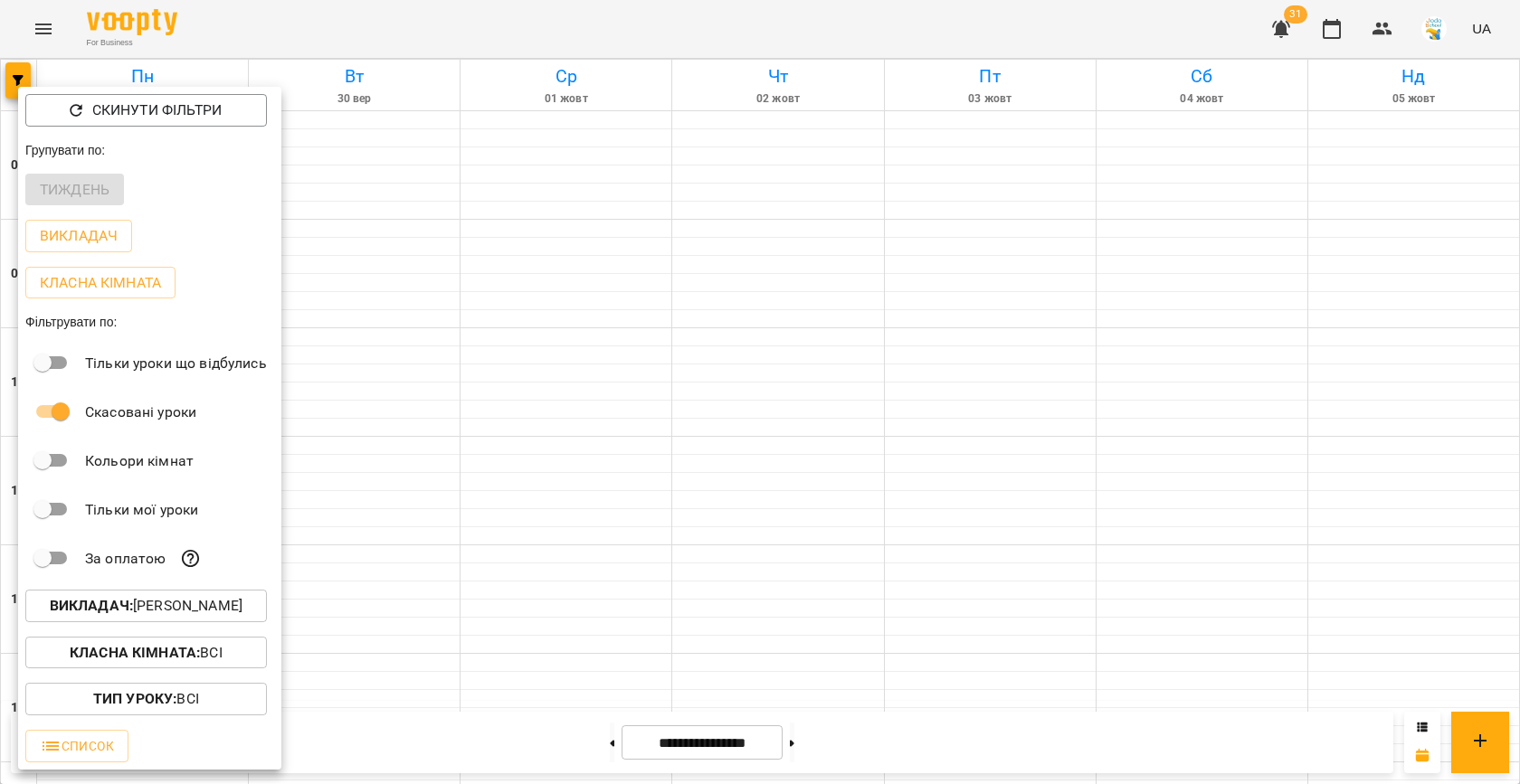
click at [576, 339] on div at bounding box center [760, 392] width 1520 height 784
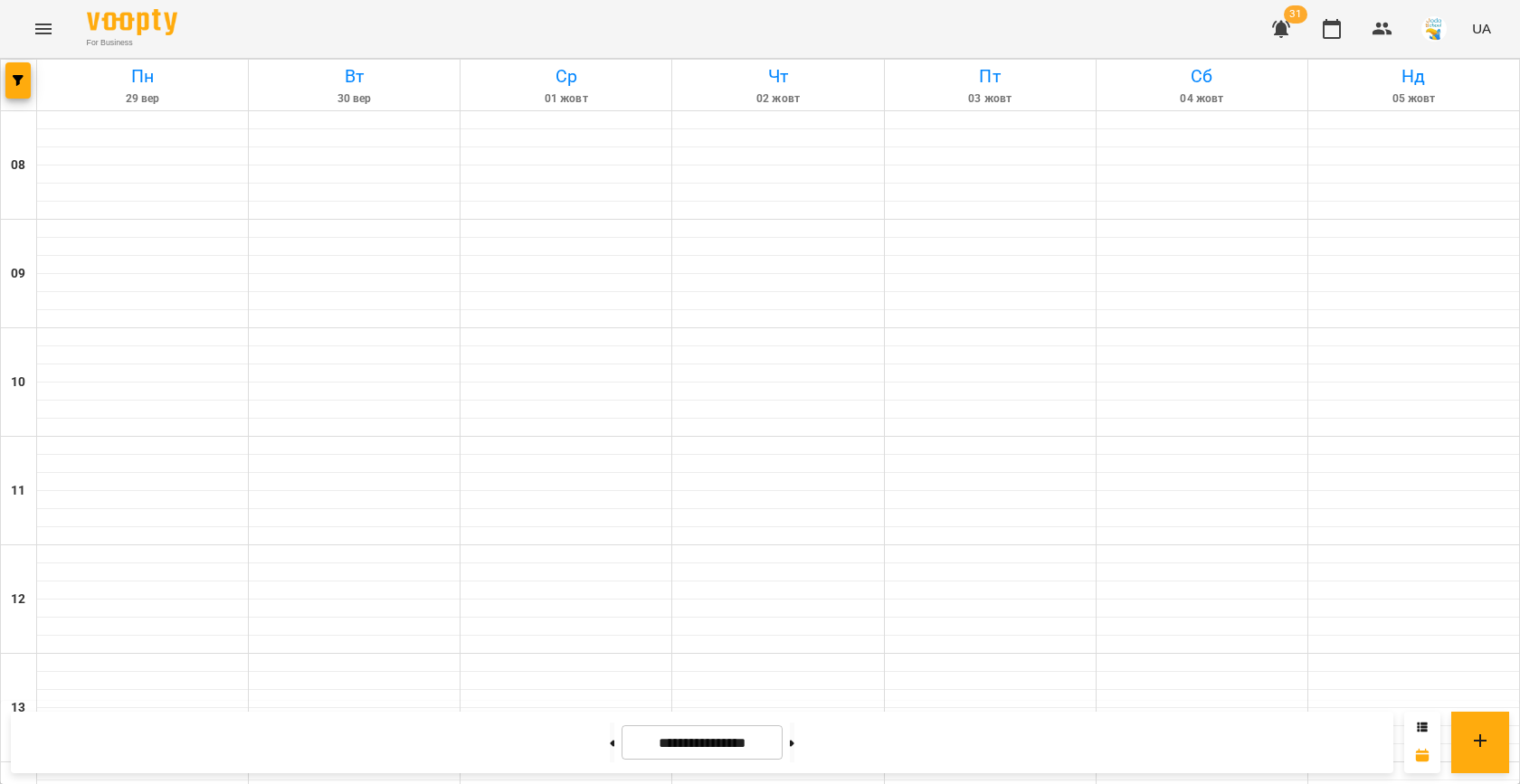
scroll to position [927, 0]
click at [610, 759] on button at bounding box center [612, 743] width 5 height 40
type input "**********"
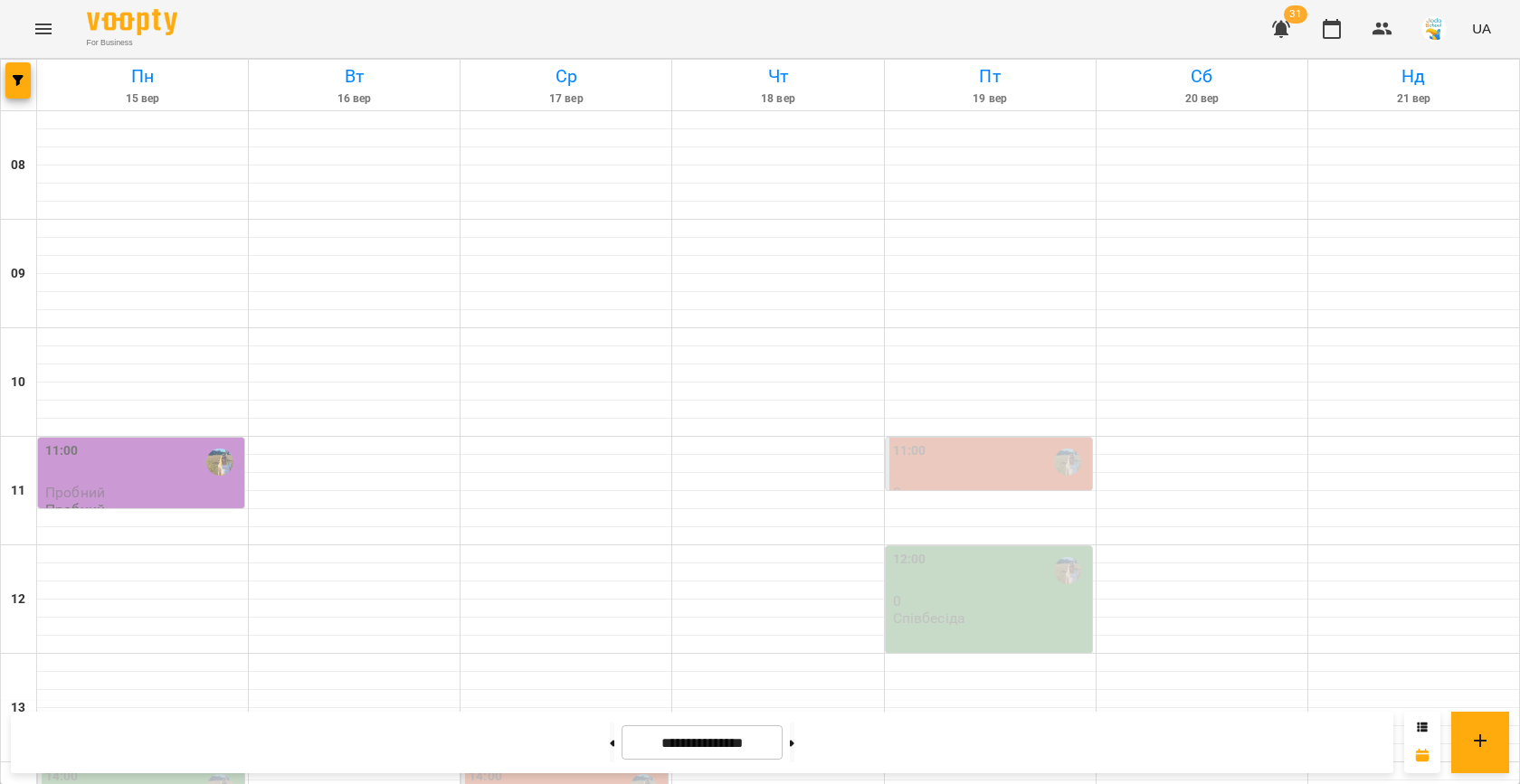
scroll to position [378, 0]
